Goal: Entertainment & Leisure: Consume media (video, audio)

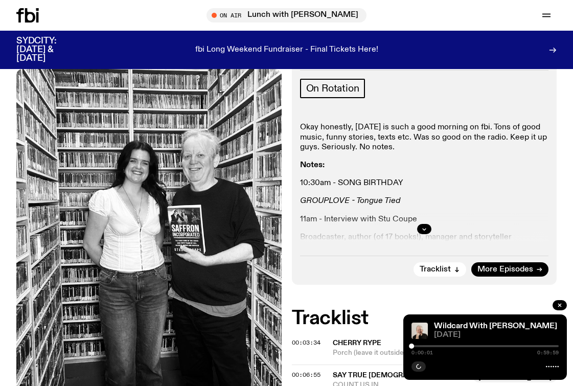
scroll to position [270, 0]
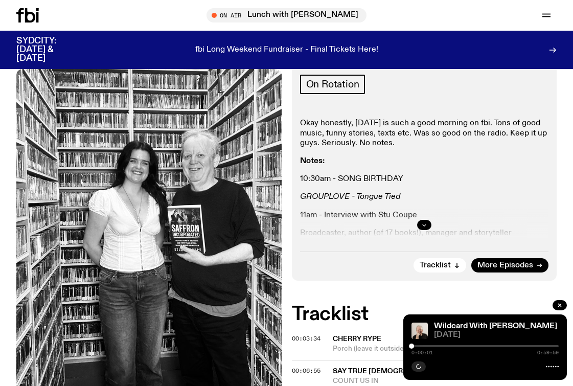
click at [425, 224] on icon "button" at bounding box center [424, 225] width 4 height 2
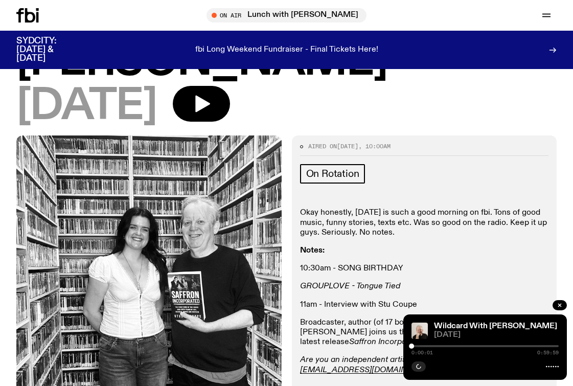
scroll to position [178, 0]
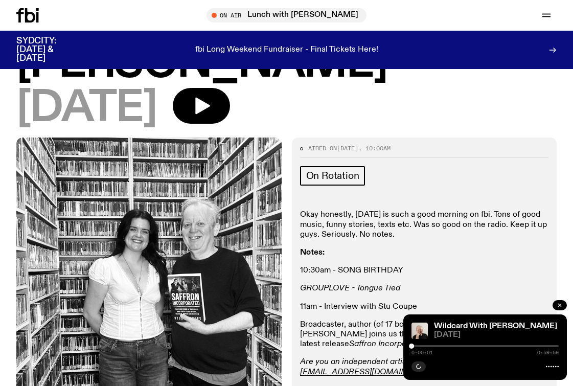
click at [561, 304] on icon "button" at bounding box center [559, 305] width 3 height 3
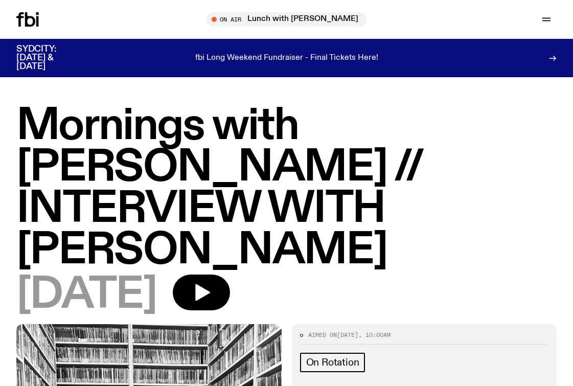
scroll to position [0, 0]
click at [544, 21] on icon "button" at bounding box center [546, 21] width 8 height 0
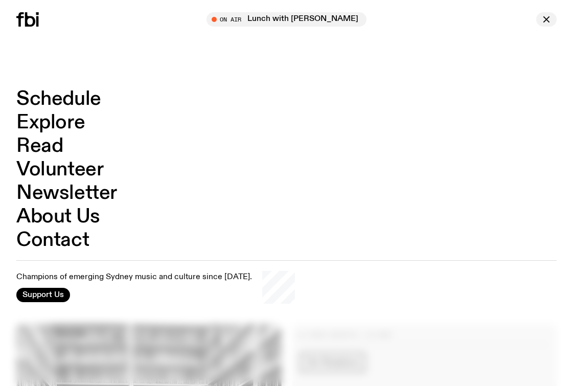
click at [544, 20] on icon "button" at bounding box center [546, 19] width 12 height 12
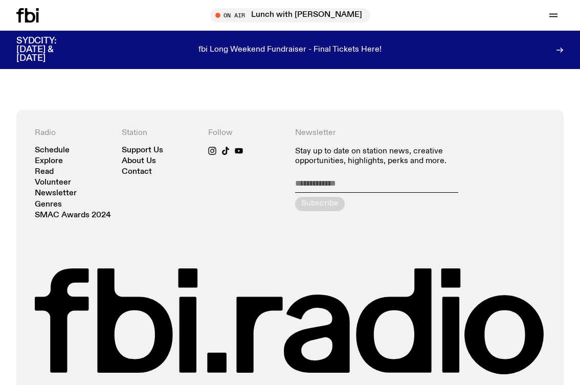
scroll to position [1292, 0]
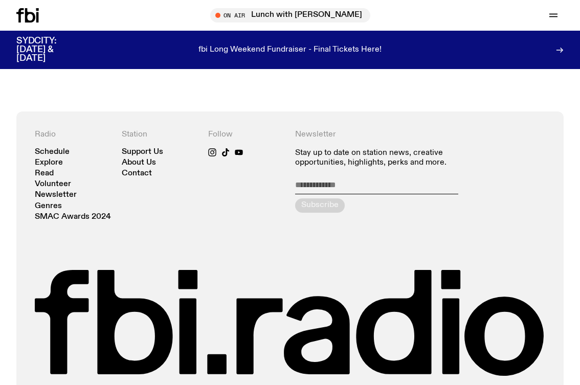
click at [450, 366] on footer "Radio Schedule Explore Read Volunteer Newsletter Genres SMAC Awards 2024 Statio…" at bounding box center [290, 279] width 580 height 336
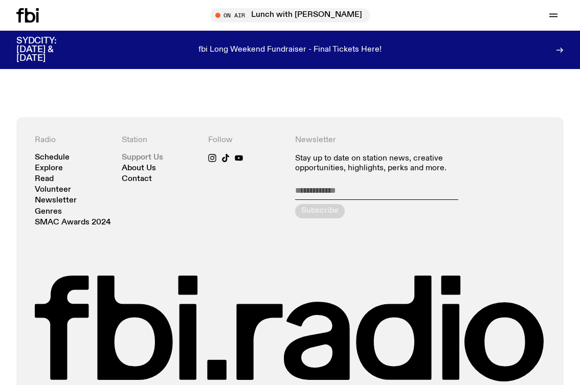
scroll to position [1285, 0]
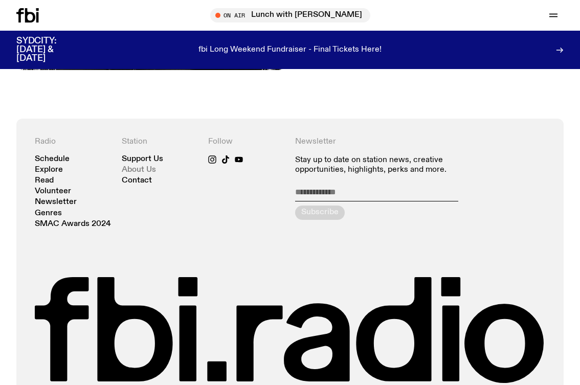
click at [136, 166] on link "About Us" at bounding box center [139, 170] width 34 height 8
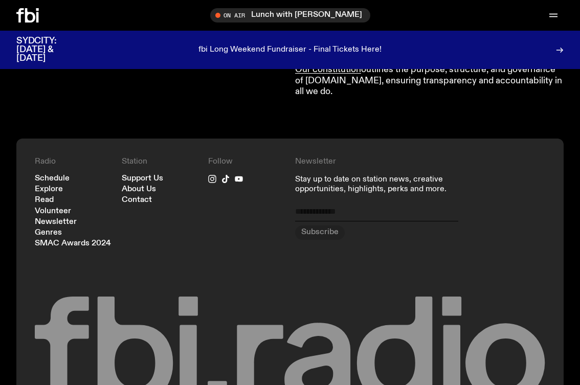
scroll to position [1129, 0]
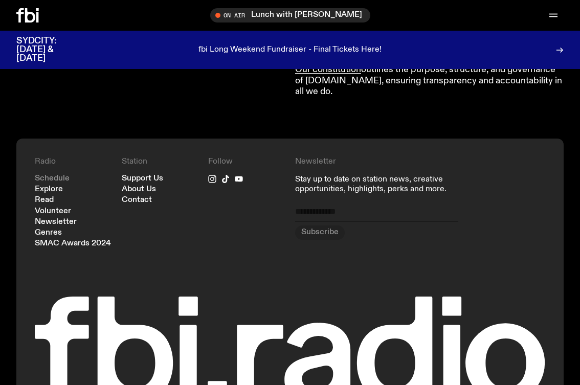
click at [55, 175] on link "Schedule" at bounding box center [52, 179] width 35 height 8
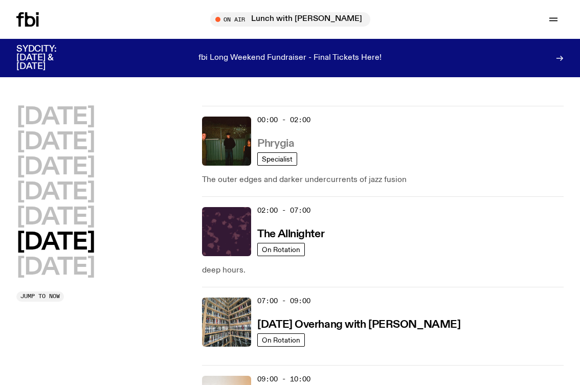
click at [277, 145] on h3 "Phrygia" at bounding box center [275, 144] width 37 height 11
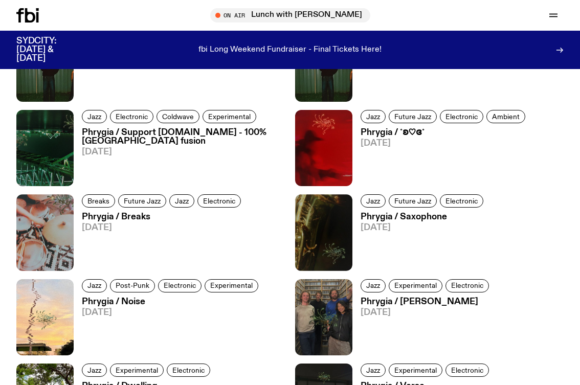
scroll to position [620, 0]
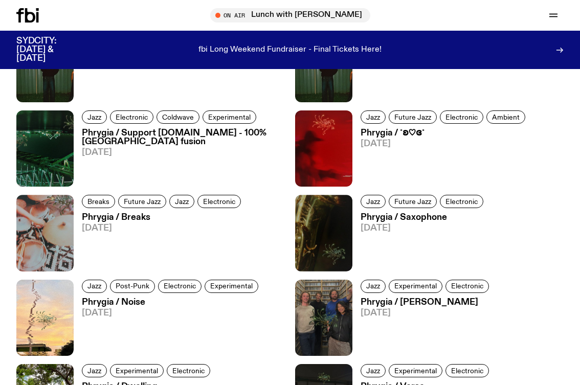
click at [418, 302] on h3 "Phrygia / Laurence Pike" at bounding box center [425, 302] width 131 height 9
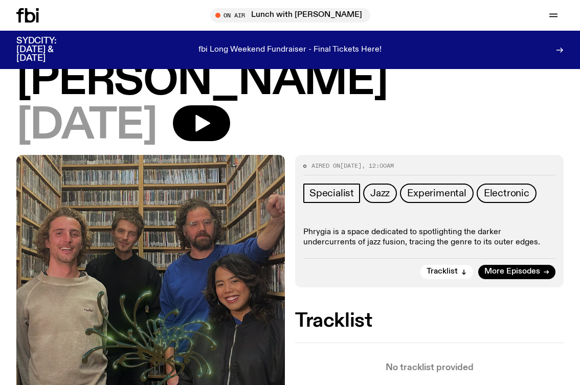
scroll to position [80, 0]
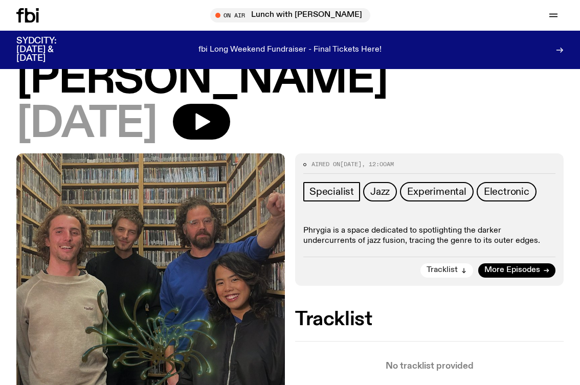
click at [463, 267] on icon "button" at bounding box center [464, 270] width 6 height 6
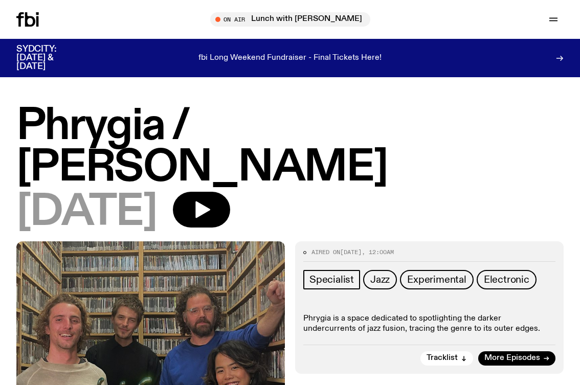
scroll to position [0, 0]
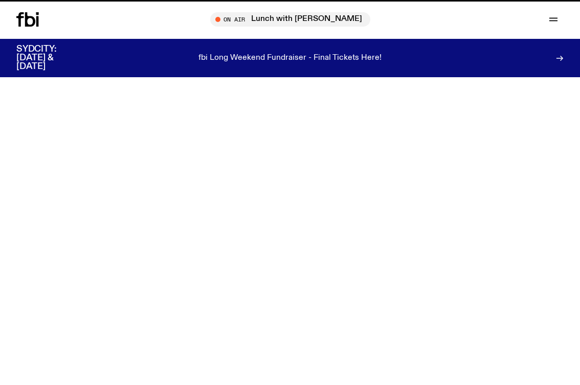
scroll to position [620, 0]
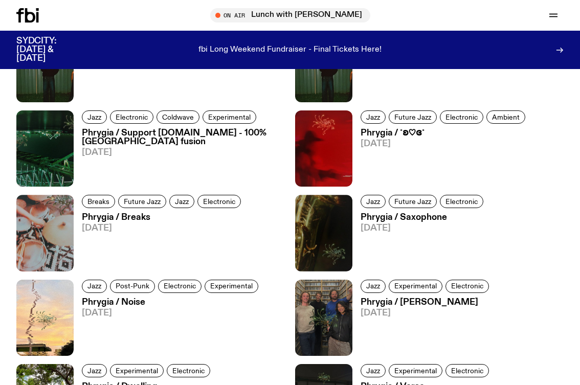
click at [424, 217] on h3 "Phrygia / Saxophone" at bounding box center [423, 217] width 126 height 9
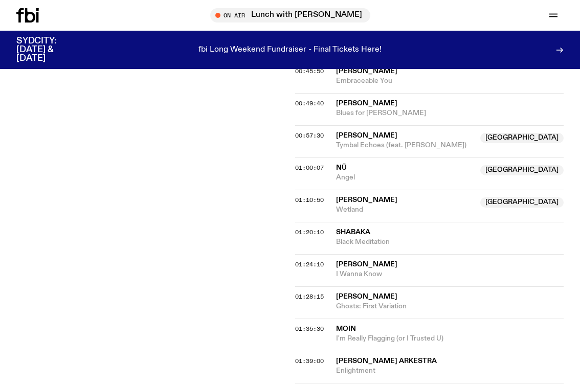
scroll to position [617, 0]
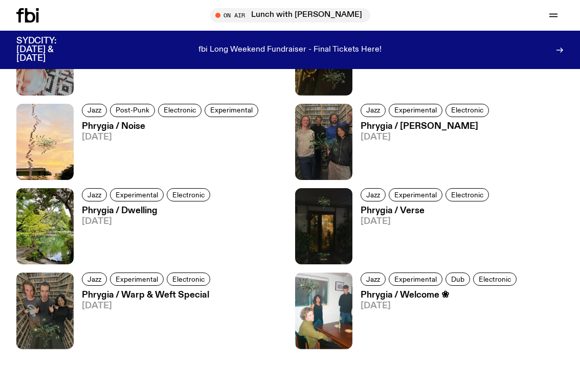
click at [422, 296] on h3 "Phrygia / Welcome ❀" at bounding box center [439, 295] width 159 height 9
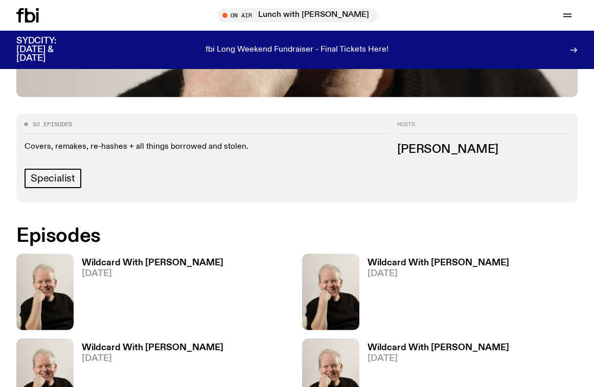
click at [160, 259] on h3 "Wildcard With [PERSON_NAME]" at bounding box center [153, 263] width 142 height 9
